Goal: Information Seeking & Learning: Learn about a topic

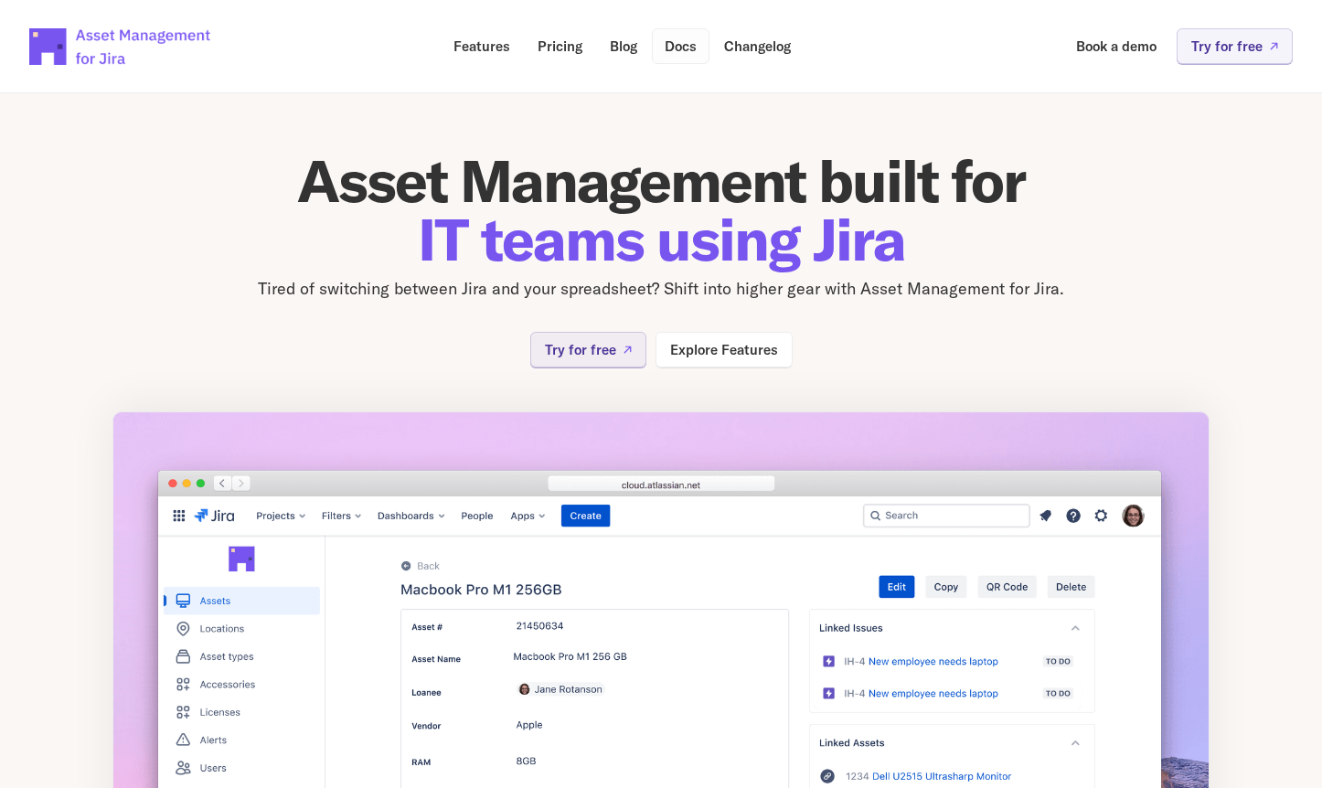
click at [685, 51] on p "Docs" at bounding box center [680, 46] width 32 height 14
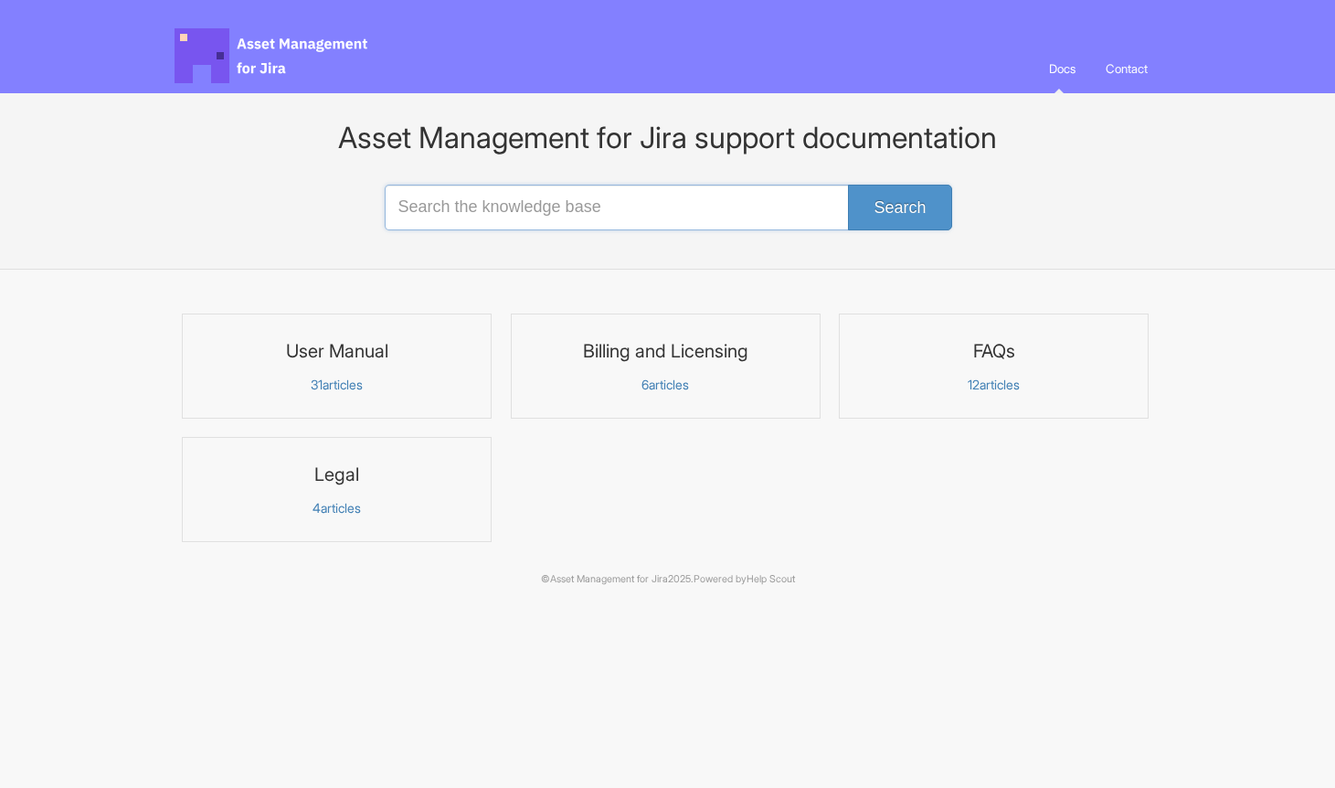
click at [668, 207] on input "Search the knowledge base" at bounding box center [668, 208] width 567 height 46
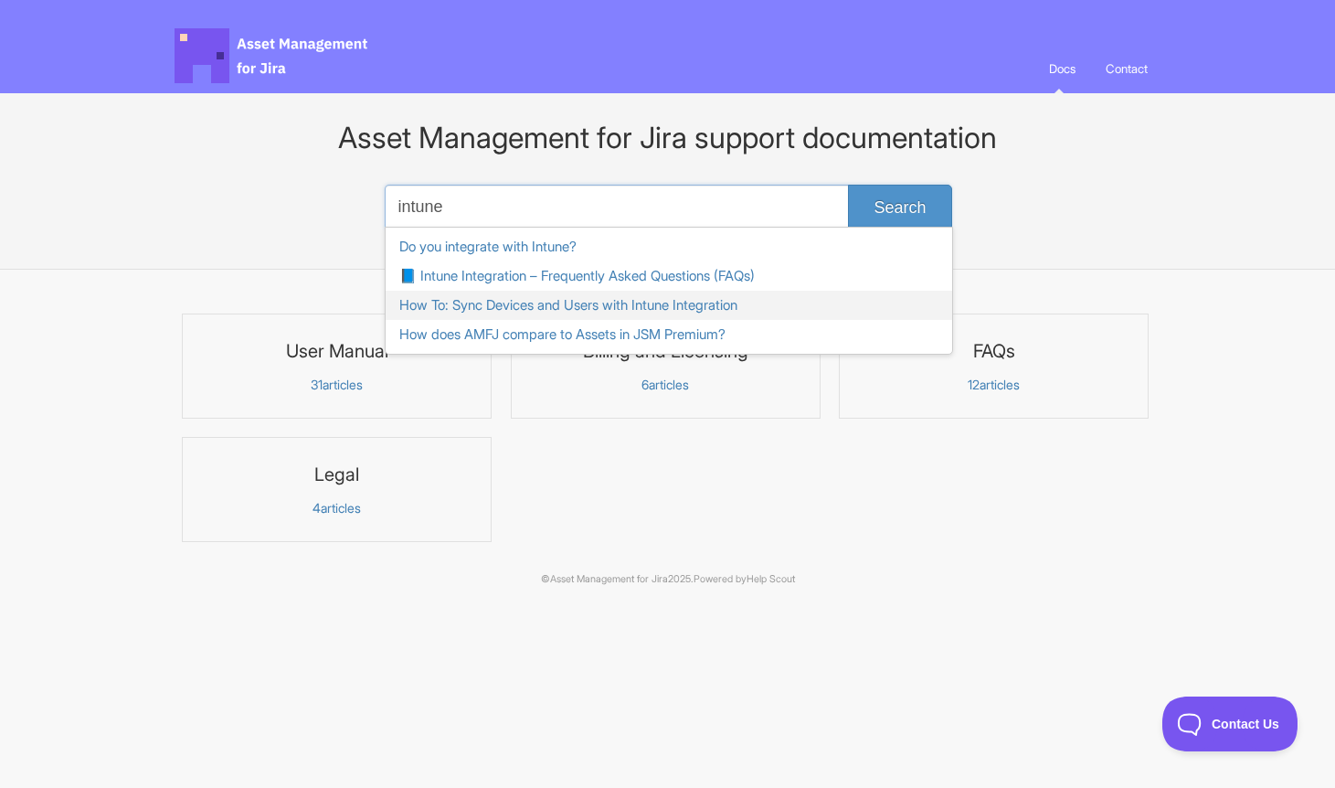
type input "intune"
click at [653, 308] on link "How To: Sync Devices and Users with Intune Integration" at bounding box center [669, 305] width 567 height 29
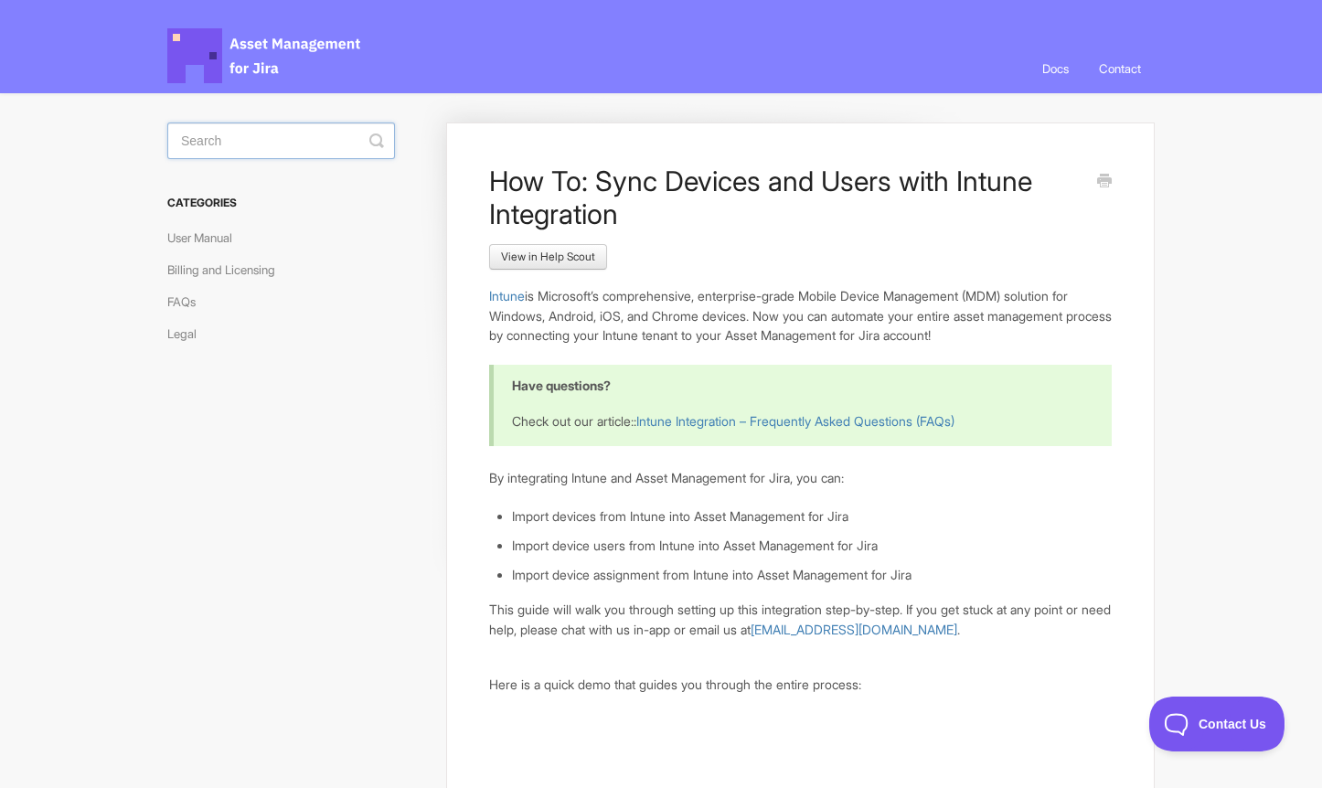
click at [279, 135] on input "Search" at bounding box center [281, 140] width 228 height 37
type input "api"
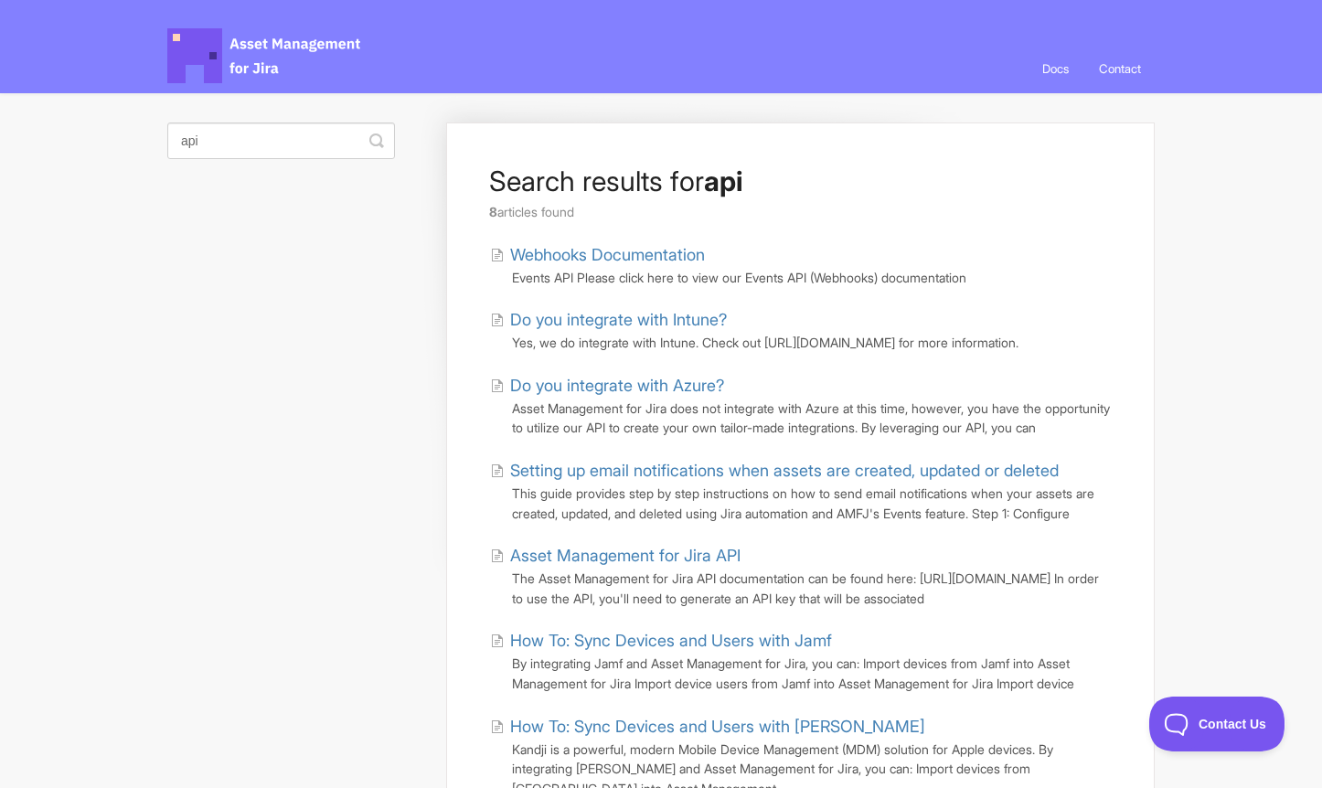
click at [704, 568] on link "Asset Management for Jira API" at bounding box center [615, 555] width 250 height 25
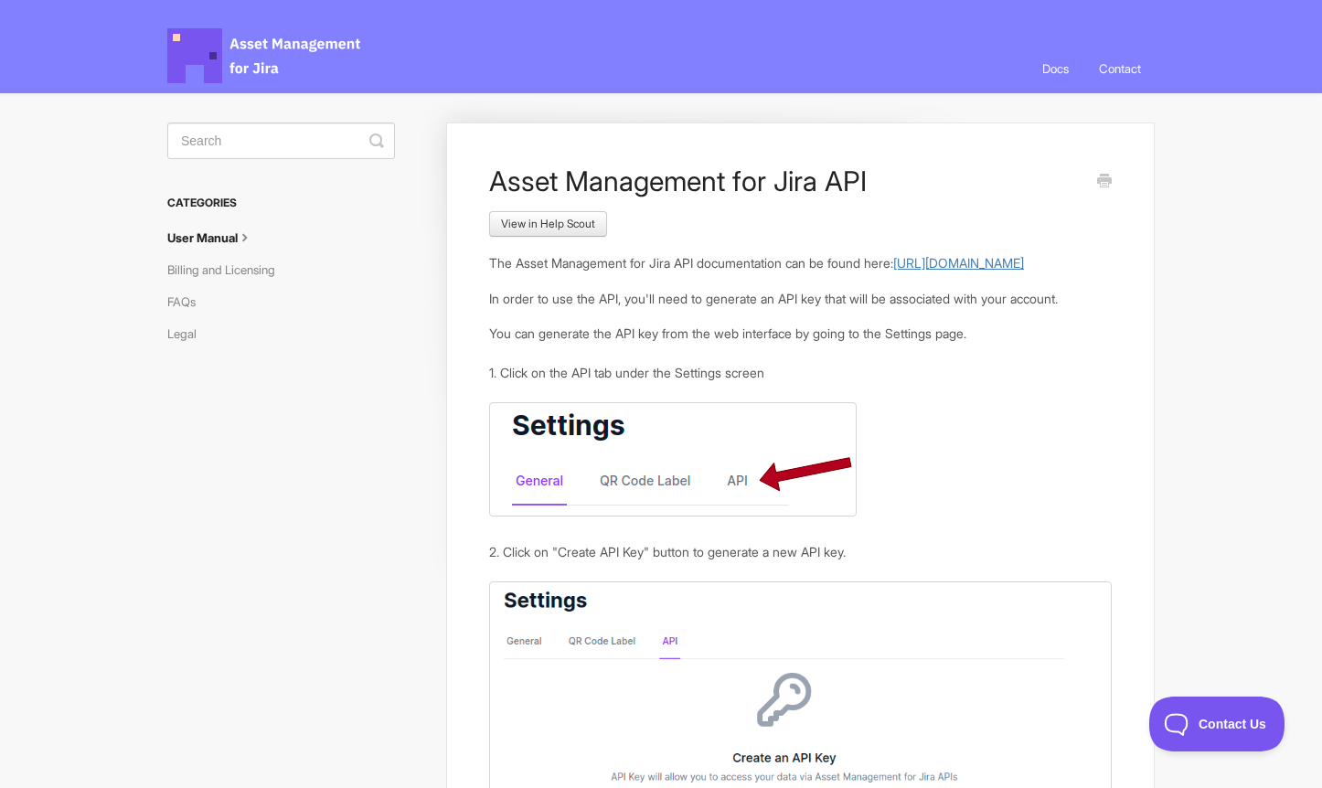
click at [893, 271] on link "[URL][DOMAIN_NAME]" at bounding box center [958, 263] width 131 height 16
